Goal: Transaction & Acquisition: Purchase product/service

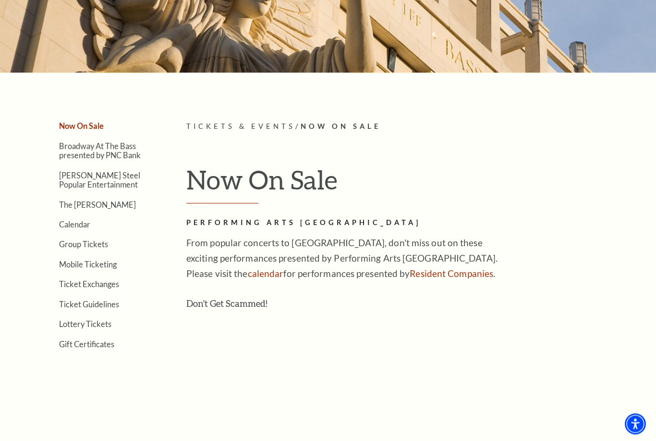
scroll to position [129, 0]
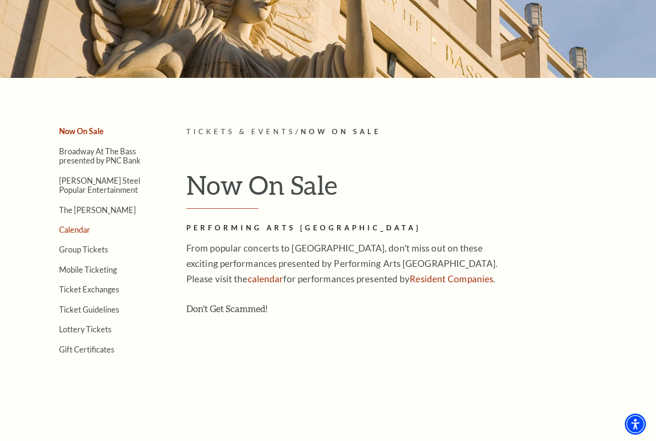
click at [77, 227] on link "Calendar" at bounding box center [74, 229] width 31 height 9
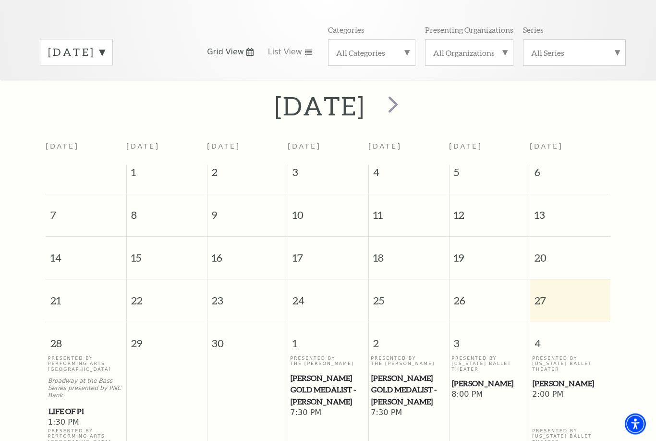
scroll to position [121, 0]
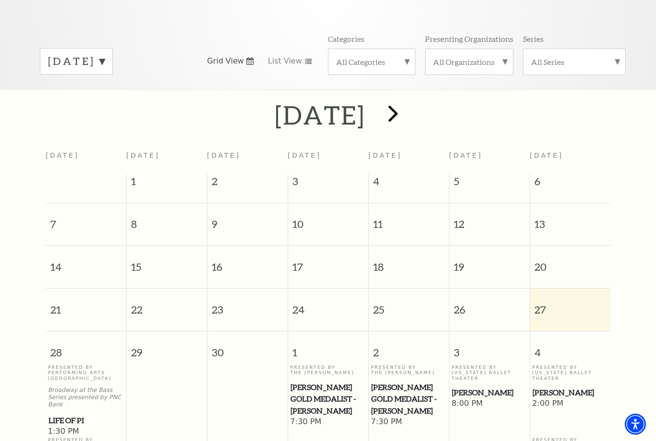
click at [407, 99] on span "next" at bounding box center [393, 112] width 27 height 27
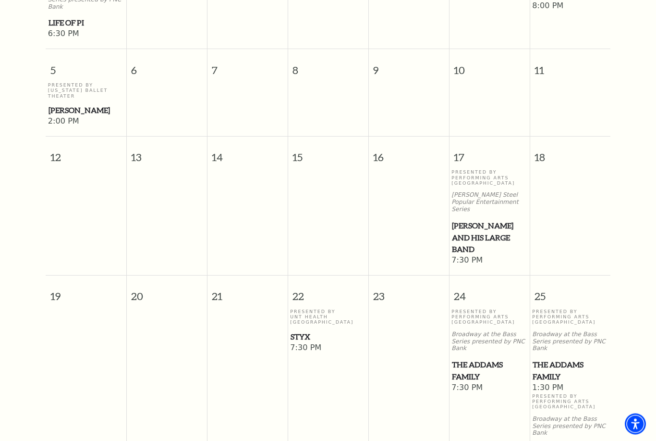
scroll to position [421, 0]
click at [307, 330] on span "Styx" at bounding box center [328, 336] width 75 height 12
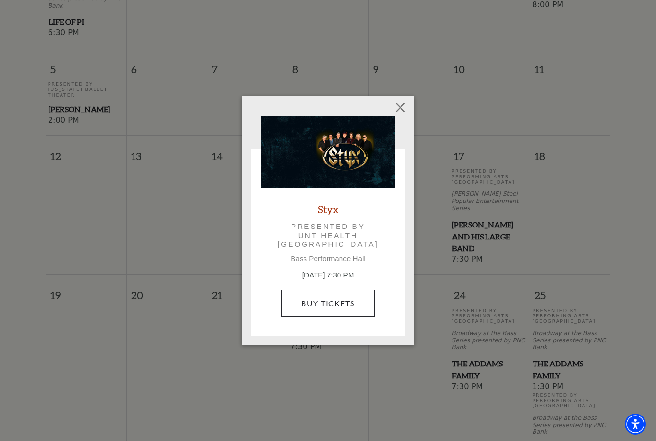
click at [347, 290] on link "Buy Tickets" at bounding box center [328, 303] width 93 height 27
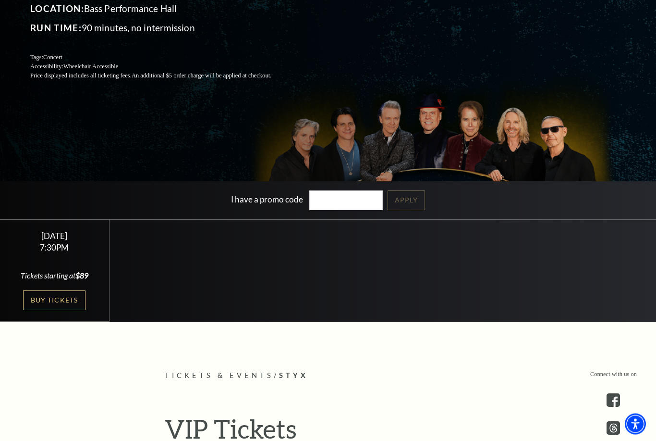
scroll to position [173, 0]
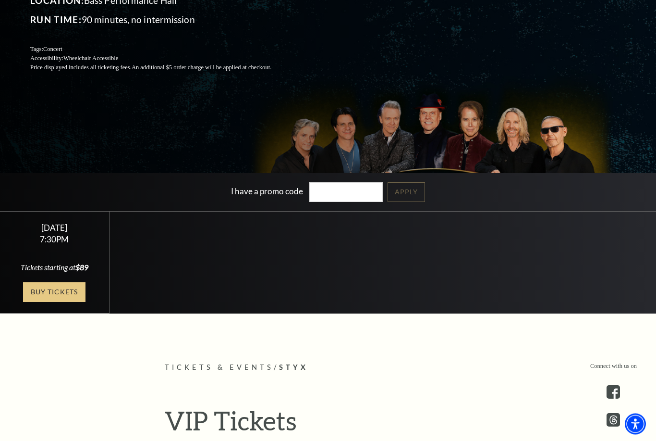
click at [71, 302] on link "Buy Tickets" at bounding box center [54, 293] width 62 height 20
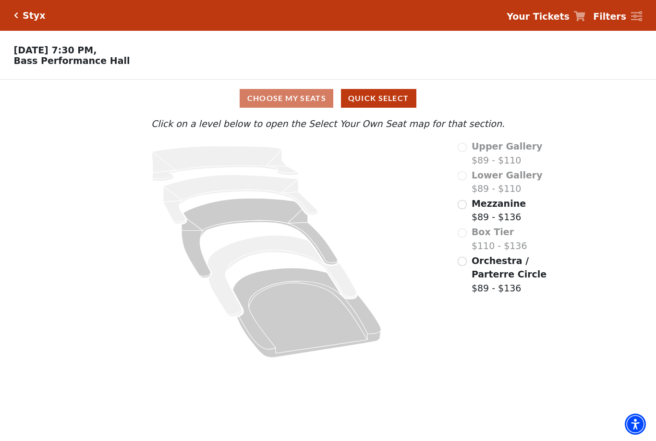
click at [467, 203] on input "Mezzanine$89 - $136\a" at bounding box center [462, 204] width 9 height 9
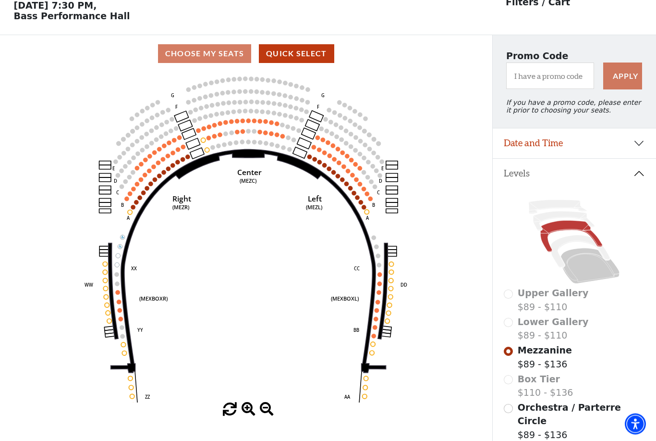
scroll to position [45, 0]
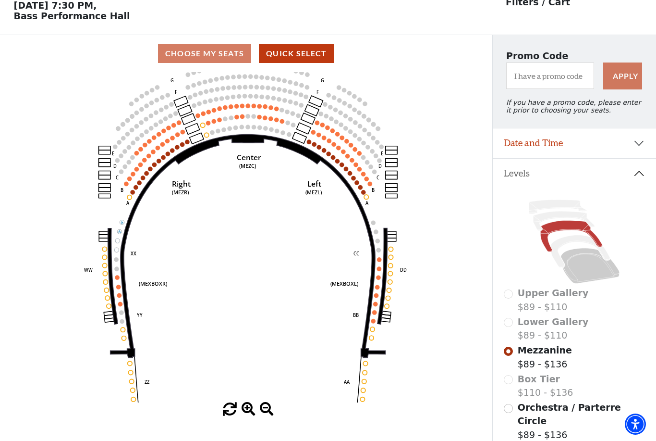
click at [512, 409] on input "Orchestra / Parterre Circle$89 - $136\a" at bounding box center [508, 408] width 9 height 9
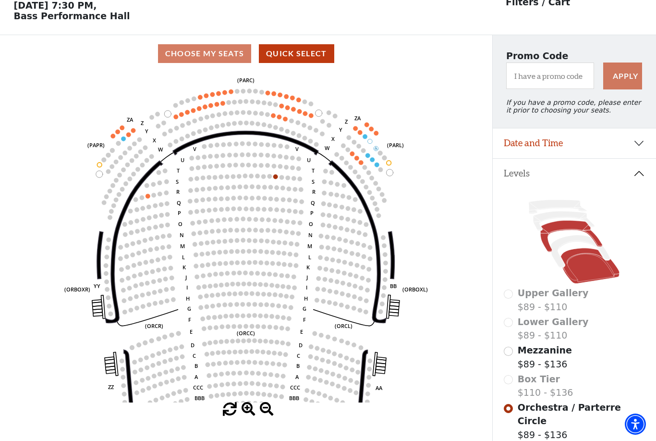
click at [574, 233] on icon at bounding box center [572, 237] width 62 height 32
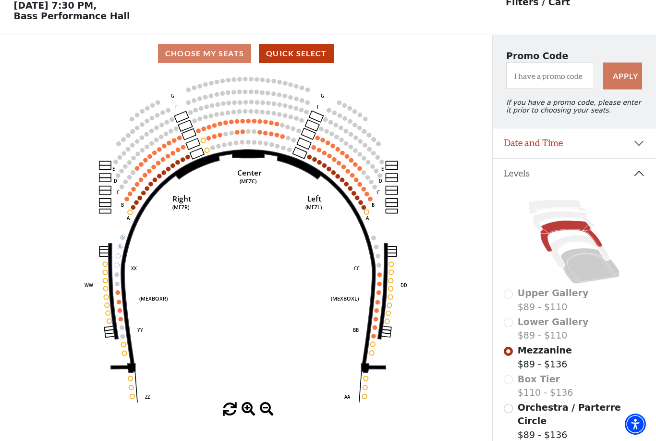
click at [307, 159] on icon "Center (MEZC) Right (MEZR) Left (MEZL) (MEXBOXR) (MEXBOXL) XX WW CC DD YY BB ZZ…" at bounding box center [246, 237] width 443 height 330
click at [311, 165] on icon "Center (MEZC) Right (MEZR) Left (MEZL) (MEXBOXR) (MEXBOXL) XX WW CC DD YY BB ZZ…" at bounding box center [246, 237] width 443 height 330
click at [311, 159] on circle at bounding box center [310, 157] width 4 height 4
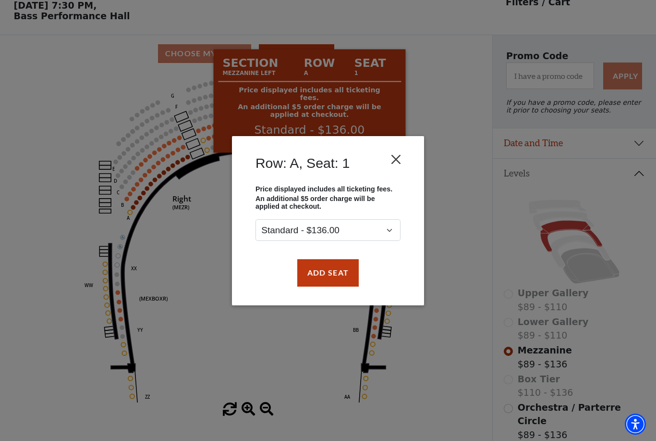
click at [399, 159] on button "Close" at bounding box center [396, 159] width 18 height 18
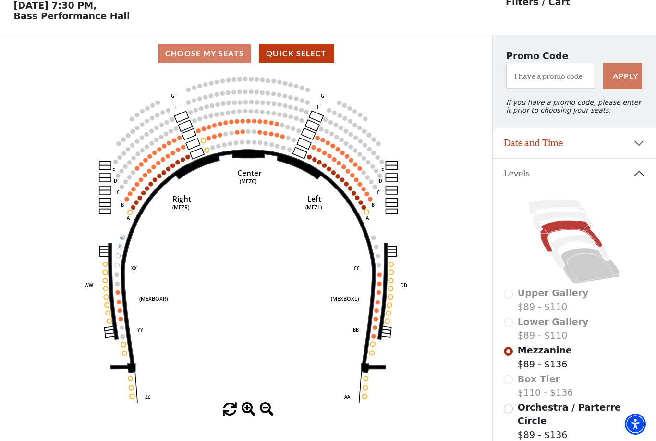
click at [383, 274] on icon "Center (MEZC) Right (MEZR) Left (MEZL) (MEXBOXR) (MEXBOXL) XX WW CC DD YY BB ZZ…" at bounding box center [246, 237] width 443 height 330
click at [376, 275] on icon "Center (MEZC) Right (MEZR) Left (MEZL) (MEXBOXR) (MEXBOXL) XX WW CC DD YY BB ZZ…" at bounding box center [246, 237] width 443 height 330
click at [378, 286] on circle at bounding box center [380, 284] width 4 height 4
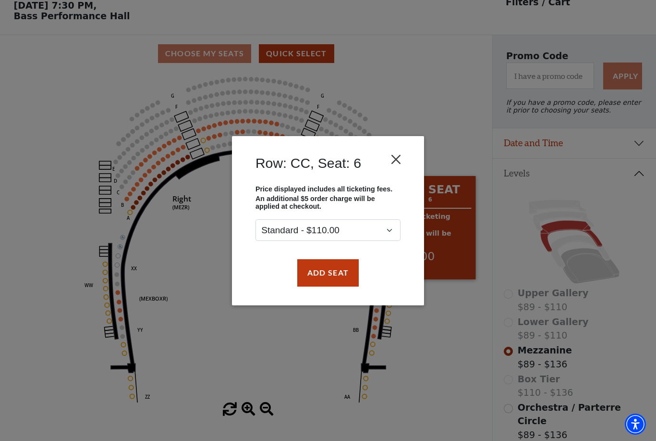
click at [405, 153] on button "Close" at bounding box center [396, 159] width 18 height 18
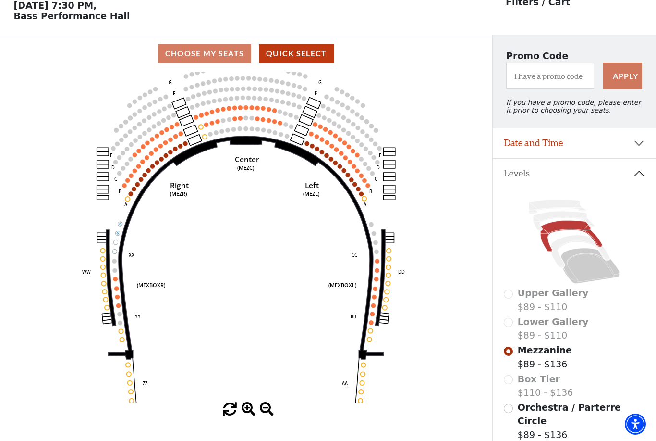
click at [354, 186] on circle at bounding box center [355, 184] width 4 height 4
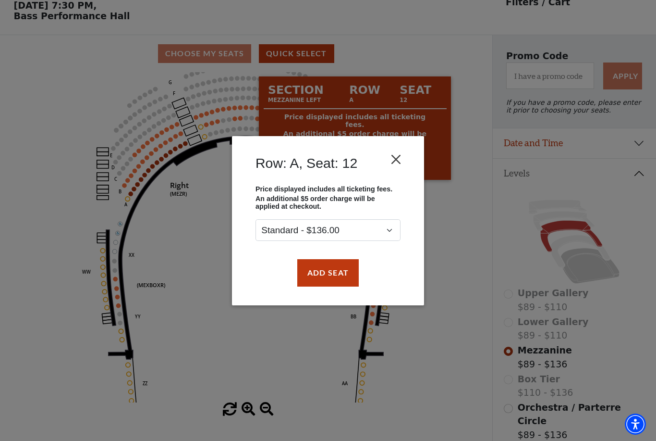
click at [405, 152] on button "Close" at bounding box center [396, 159] width 18 height 18
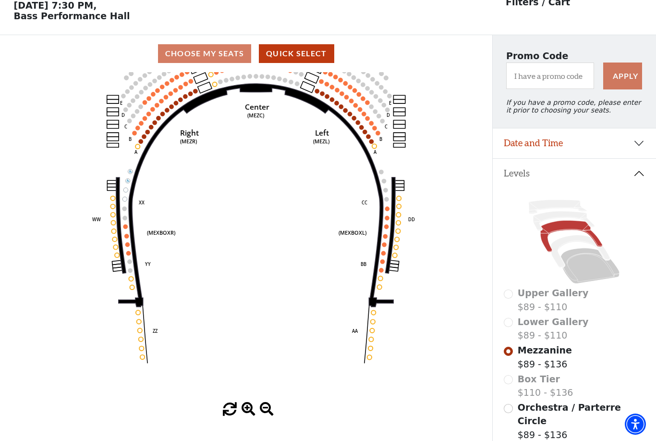
click at [370, 359] on circle at bounding box center [370, 357] width 4 height 4
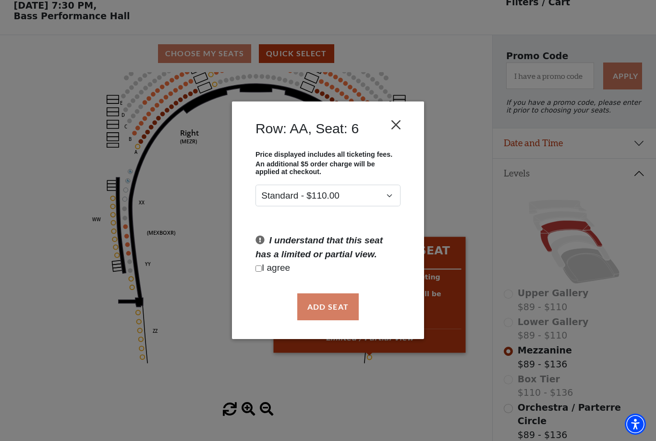
click at [398, 125] on button "Close" at bounding box center [396, 125] width 18 height 18
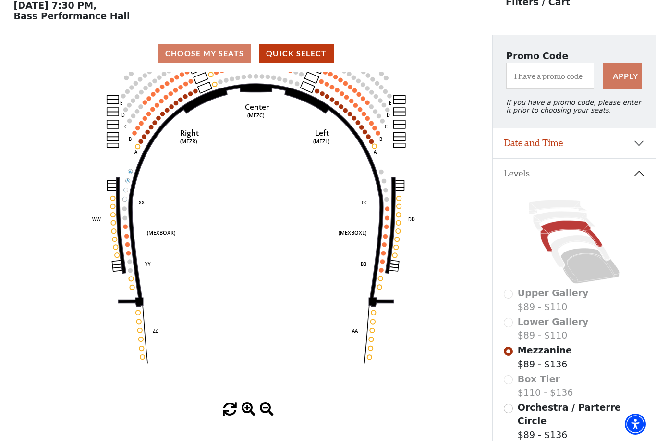
click at [389, 209] on circle at bounding box center [387, 208] width 4 height 4
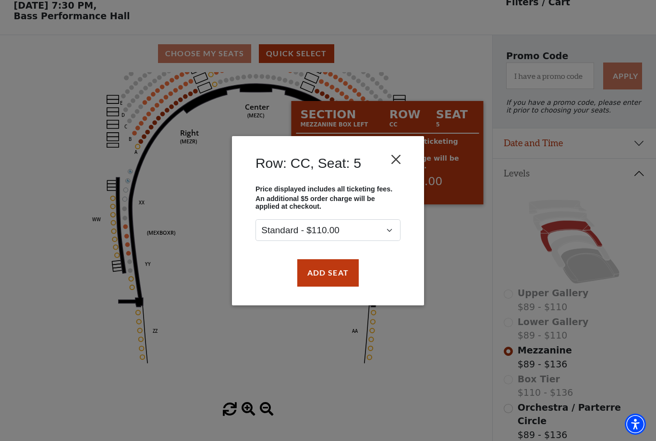
click at [403, 163] on button "Close" at bounding box center [396, 159] width 18 height 18
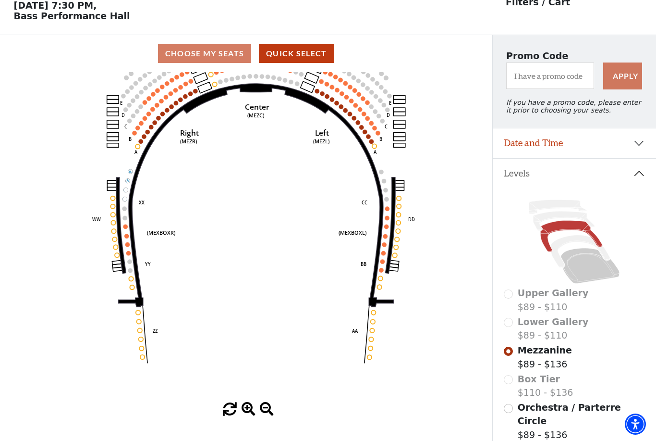
click at [196, 93] on circle at bounding box center [195, 91] width 4 height 4
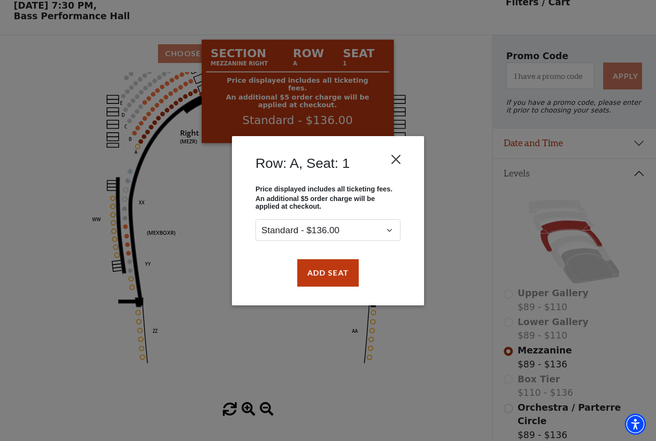
click at [404, 157] on button "Close" at bounding box center [396, 159] width 18 height 18
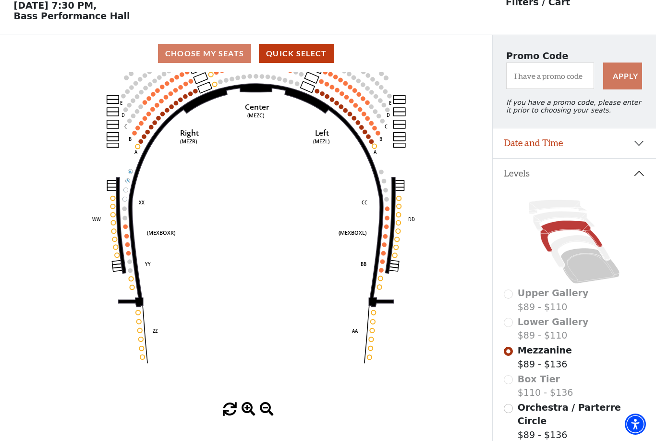
click at [400, 200] on circle at bounding box center [399, 198] width 4 height 4
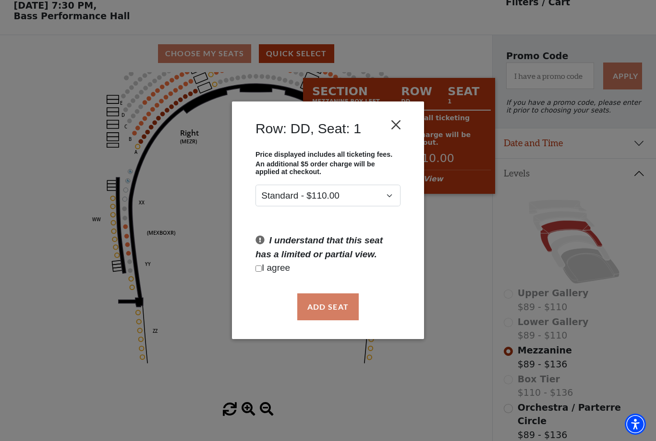
click at [405, 126] on button "Close" at bounding box center [396, 125] width 18 height 18
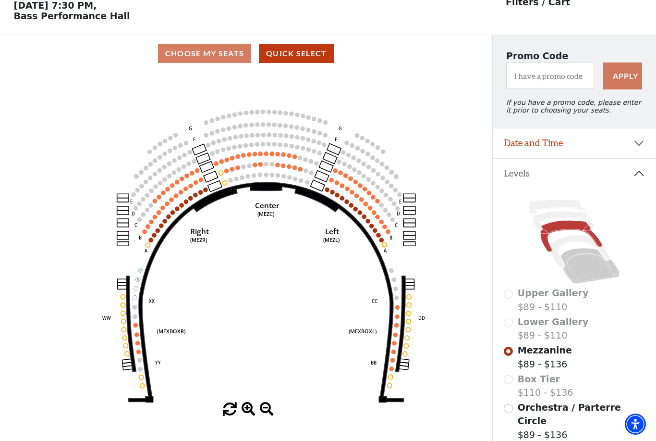
click at [226, 183] on circle at bounding box center [225, 182] width 4 height 4
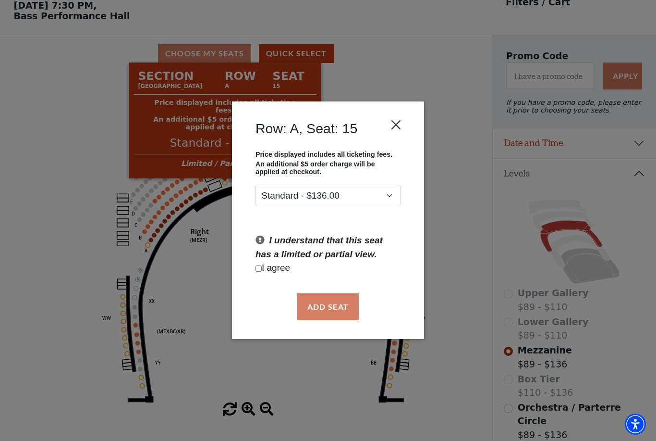
click at [400, 124] on button "Close" at bounding box center [396, 125] width 18 height 18
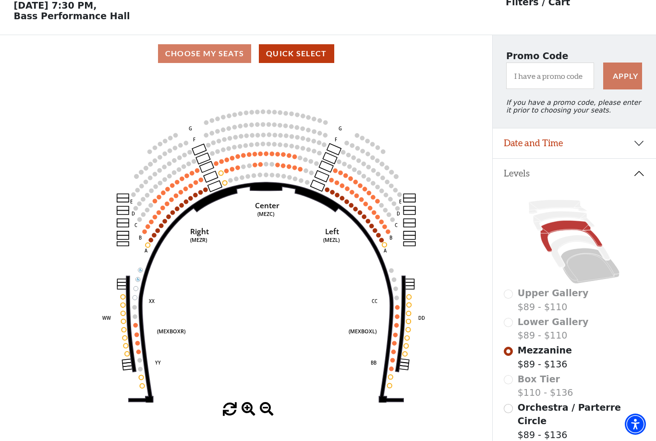
click at [225, 185] on circle at bounding box center [225, 182] width 4 height 4
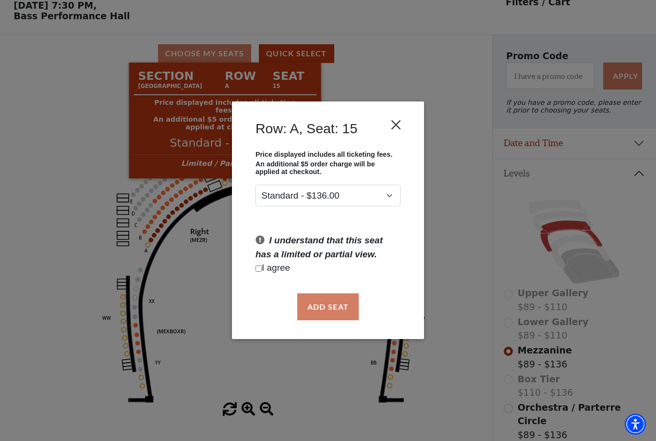
click at [403, 120] on button "Close" at bounding box center [396, 125] width 18 height 18
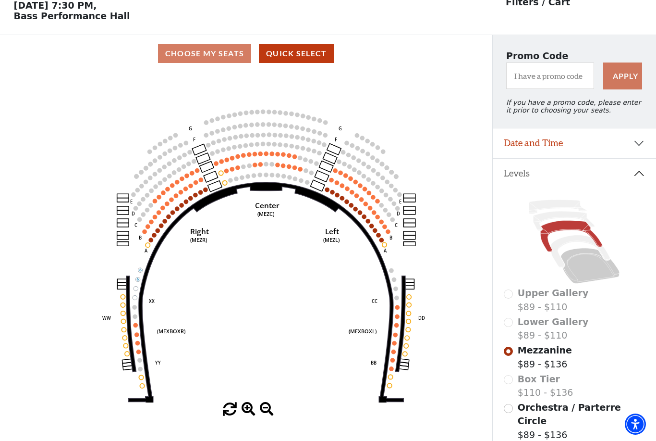
click at [227, 185] on circle at bounding box center [225, 182] width 4 height 4
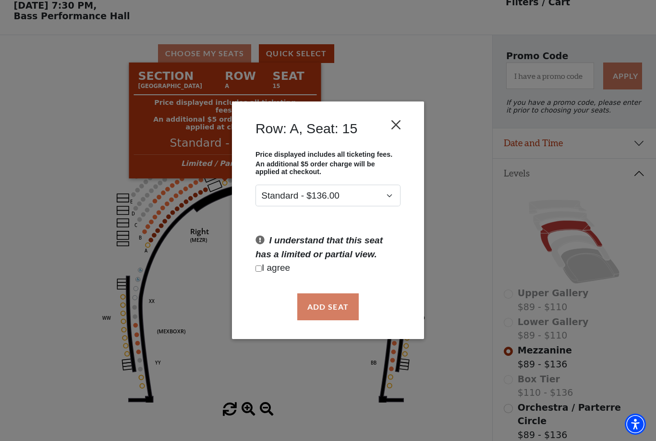
click at [398, 124] on button "Close" at bounding box center [396, 125] width 18 height 18
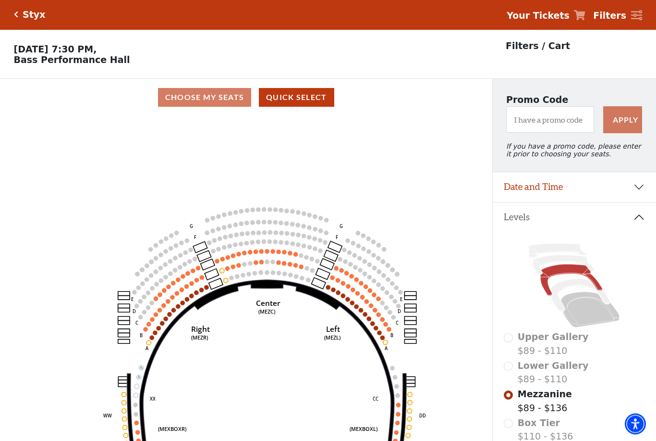
scroll to position [0, 0]
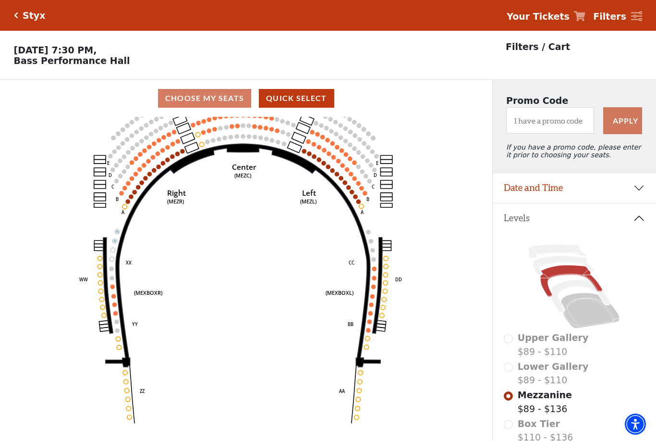
click at [373, 298] on circle at bounding box center [372, 296] width 4 height 4
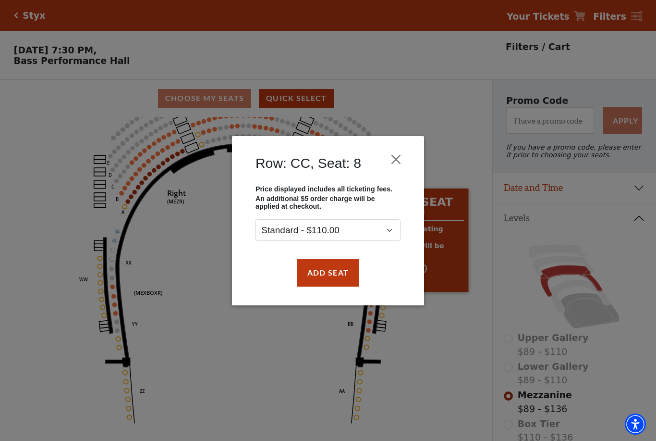
click at [409, 152] on div "Row: CC, Seat: 8" at bounding box center [328, 165] width 163 height 39
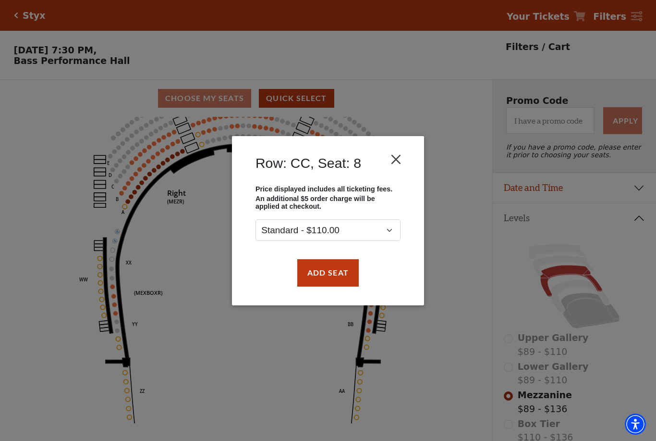
click at [401, 153] on button "Close" at bounding box center [396, 159] width 18 height 18
